Goal: Information Seeking & Learning: Learn about a topic

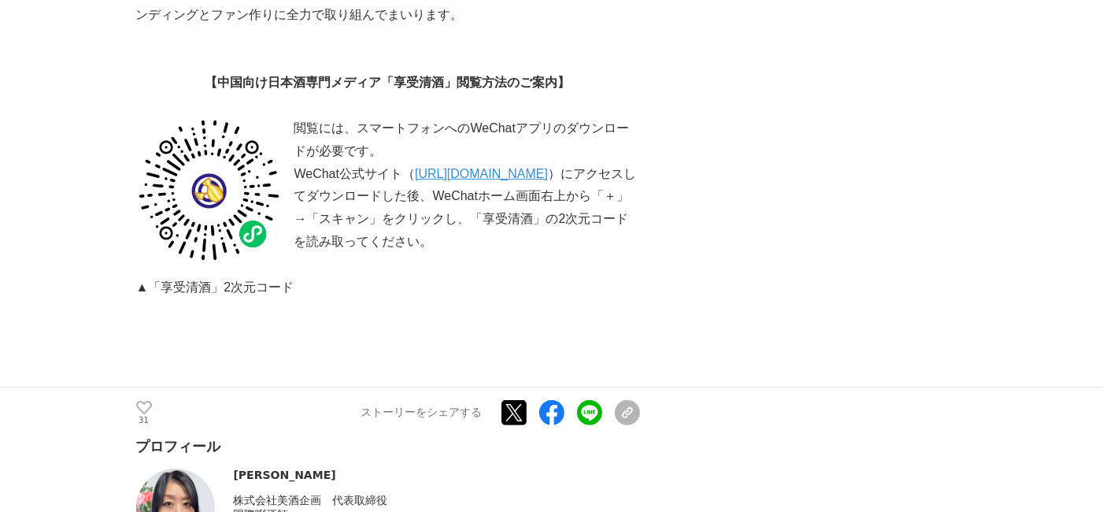
scroll to position [3032, 0]
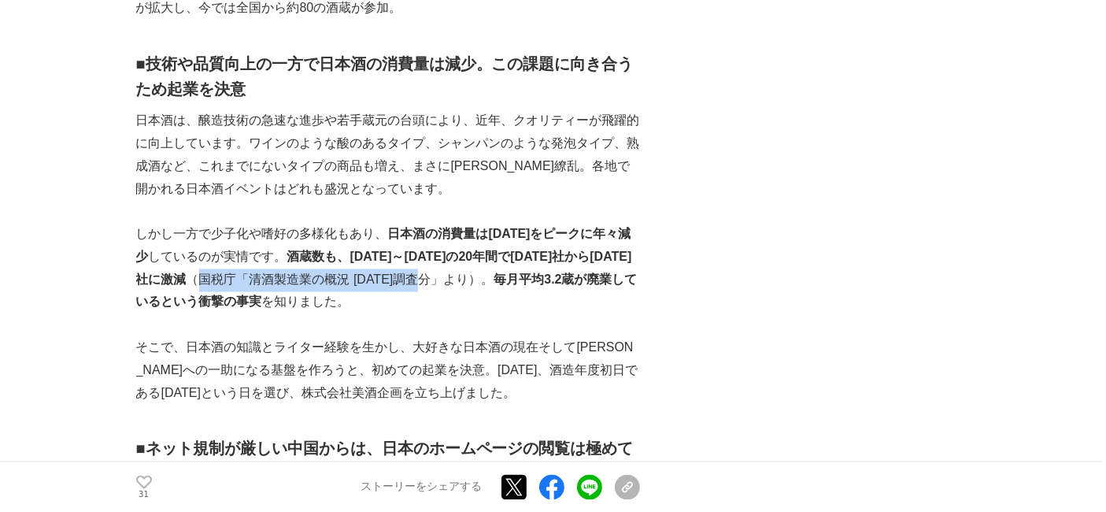
drag, startPoint x: 173, startPoint y: 262, endPoint x: 427, endPoint y: 257, distance: 253.6
click at [427, 257] on p "しかし一方で少子化や嗜好の多様化もあり、 日本酒の消費量は[DATE]をピークに年々減少 しているのが実情です。 酒蔵数も、[DATE]～[DATE]の20年…" at bounding box center [388, 268] width 504 height 91
copy p "国税庁「清酒製造業の概況 [DATE]調査分」"
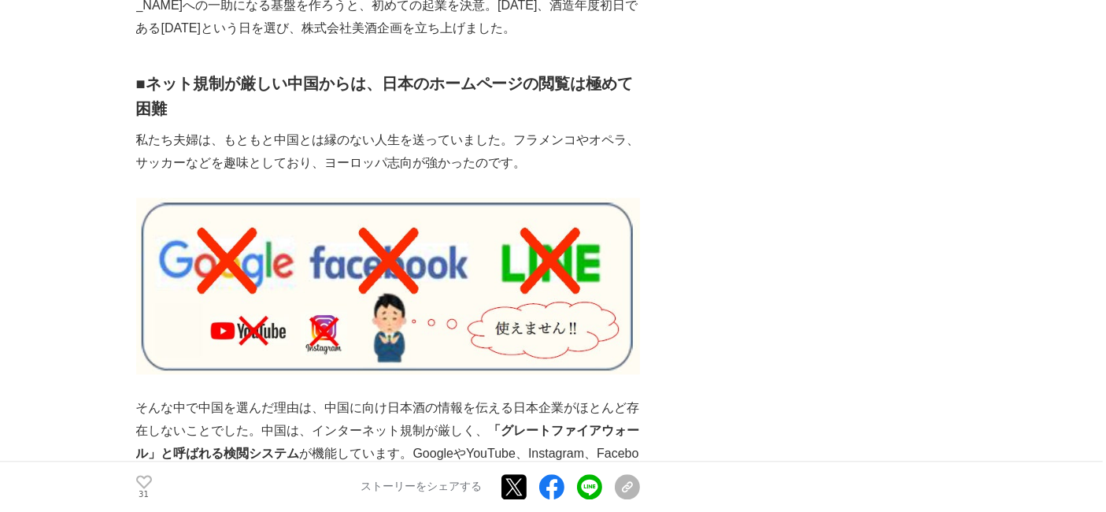
scroll to position [3398, 0]
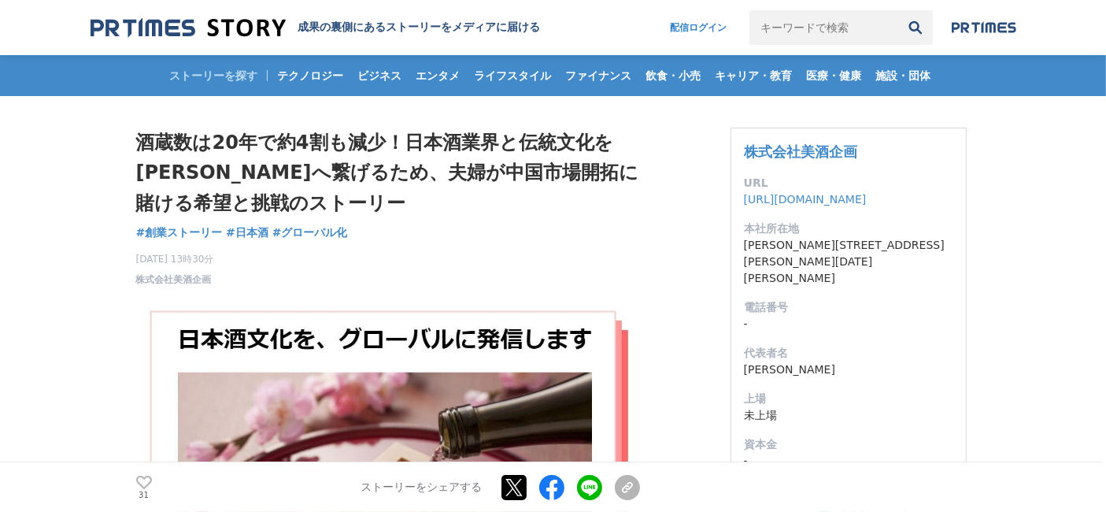
scroll to position [3032, 0]
